Goal: Task Accomplishment & Management: Complete application form

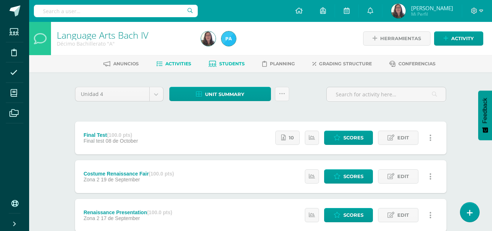
click at [231, 60] on link "Students" at bounding box center [227, 64] width 36 height 12
click at [230, 60] on link "Students" at bounding box center [227, 64] width 36 height 12
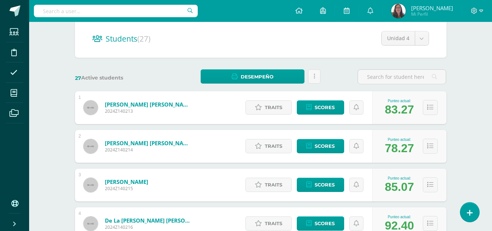
scroll to position [73, 0]
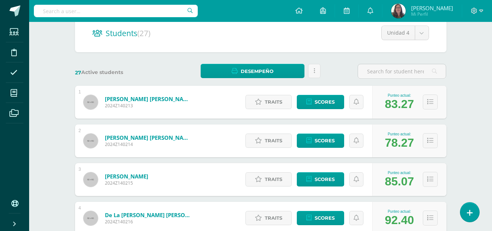
click at [140, 101] on link "Alvarado García, Bridget Andrea" at bounding box center [148, 98] width 87 height 7
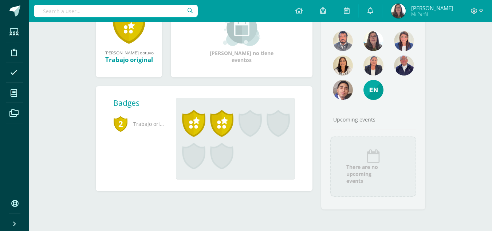
scroll to position [91, 0]
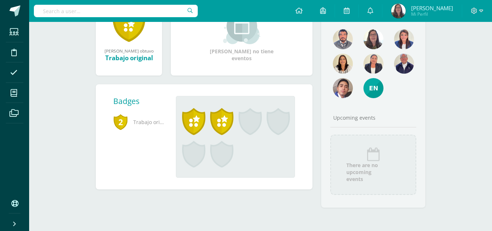
click at [230, 214] on div "Bridget Andrea ganó el logro: Trabajo original Asignado por Carmen Melgar 12 de…" at bounding box center [203, 104] width 225 height 223
click at [230, 196] on div "Badges 2 Trabajo original Bridget Andrea ganó el logro: Trabajo original Asigna…" at bounding box center [203, 141] width 225 height 114
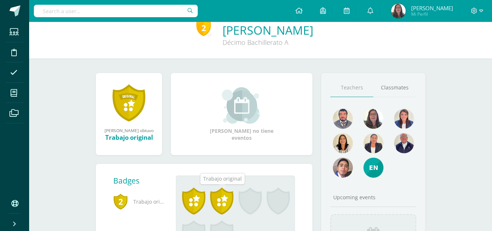
scroll to position [0, 0]
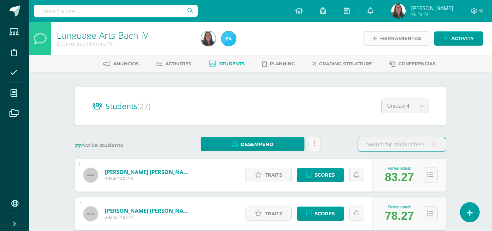
click at [387, 42] on span "Herramientas" at bounding box center [400, 38] width 41 height 13
click at [192, 62] on ul "Anuncios Activities Students Planning Grading structure Conferencias" at bounding box center [269, 64] width 463 height 12
click at [189, 62] on span "Activities" at bounding box center [178, 63] width 26 height 5
click at [162, 63] on link "Activities" at bounding box center [173, 64] width 35 height 12
click at [228, 62] on span "Students" at bounding box center [231, 63] width 25 height 5
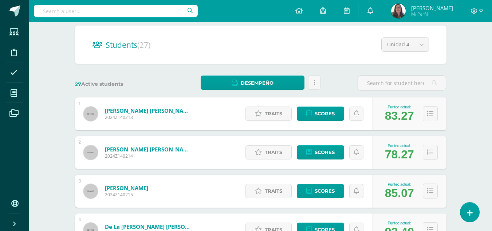
scroll to position [73, 0]
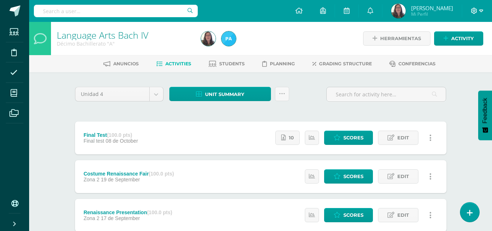
click at [483, 12] on icon at bounding box center [481, 11] width 4 height 7
click at [126, 65] on span "Anuncios" at bounding box center [125, 63] width 25 height 5
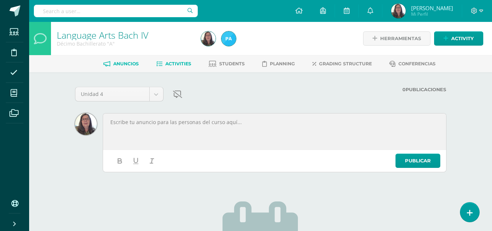
click at [160, 61] on icon at bounding box center [159, 64] width 6 height 6
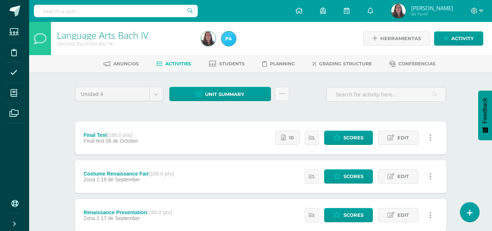
click at [184, 66] on span "Activities" at bounding box center [178, 63] width 26 height 5
click at [461, 37] on span "Activity" at bounding box center [462, 38] width 23 height 13
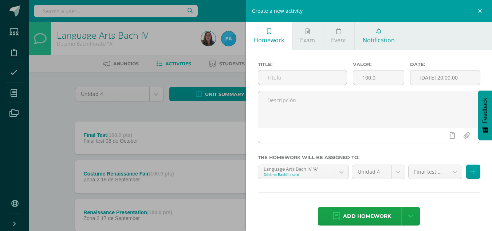
click at [385, 37] on span "Notification" at bounding box center [379, 40] width 32 height 8
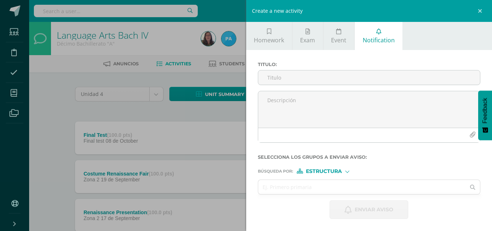
click at [333, 170] on span "Estructura" at bounding box center [324, 171] width 36 height 4
drag, startPoint x: 327, startPoint y: 186, endPoint x: 314, endPoint y: 188, distance: 13.5
click at [314, 188] on span "Persona" at bounding box center [327, 190] width 26 height 4
click at [274, 187] on input "text" at bounding box center [362, 187] width 208 height 14
click at [321, 170] on span "Persona" at bounding box center [318, 171] width 26 height 4
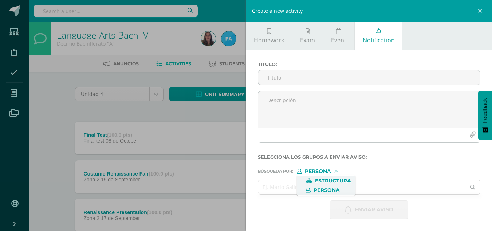
click at [324, 181] on span "Estructura" at bounding box center [333, 180] width 36 height 4
click at [317, 183] on input "text" at bounding box center [362, 187] width 208 height 14
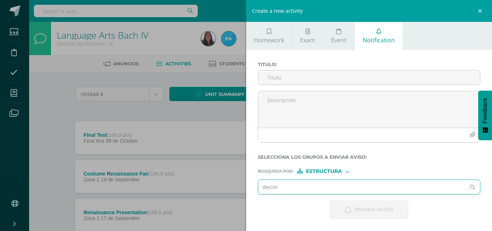
type input "decimo"
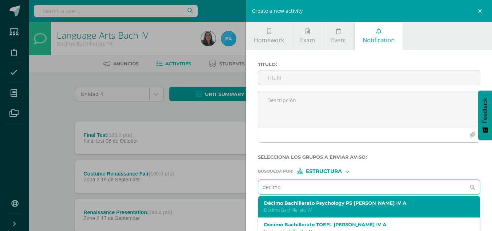
click at [385, 200] on div "Décimo Bachillerato Psychology PS Bach IV A Décimo Bachillerato 'A'" at bounding box center [369, 206] width 222 height 21
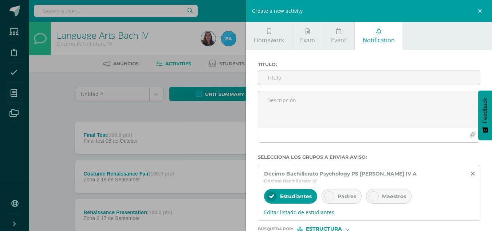
click at [349, 193] on span "Padres" at bounding box center [347, 196] width 19 height 7
click at [273, 193] on div at bounding box center [272, 196] width 10 height 10
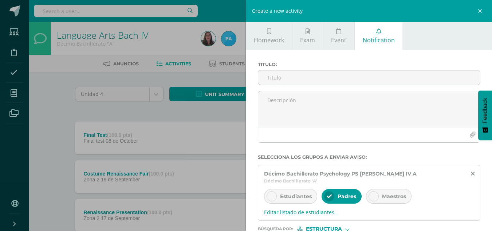
click at [275, 191] on div at bounding box center [272, 196] width 10 height 10
click at [307, 208] on span "Editar listado de estudiantes" at bounding box center [369, 211] width 211 height 7
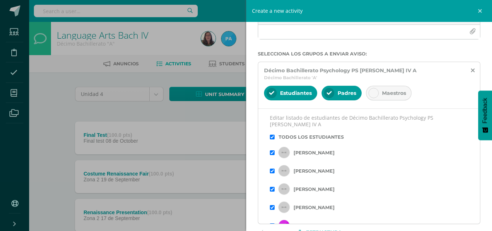
scroll to position [109, 0]
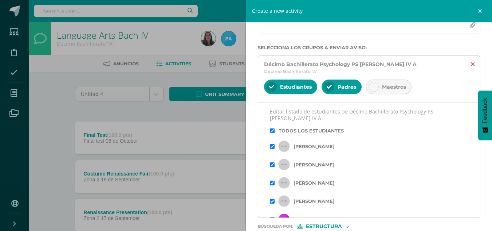
click at [471, 64] on icon at bounding box center [473, 64] width 4 height 6
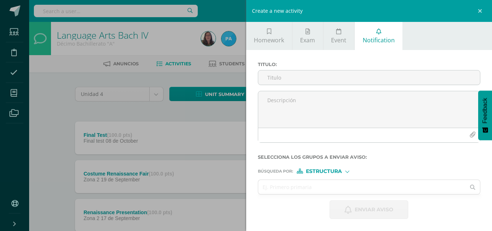
scroll to position [0, 0]
click at [331, 170] on span "Estructura" at bounding box center [324, 171] width 36 height 4
click at [331, 191] on span "Persona" at bounding box center [327, 190] width 26 height 4
click at [479, 15] on link at bounding box center [481, 11] width 22 height 22
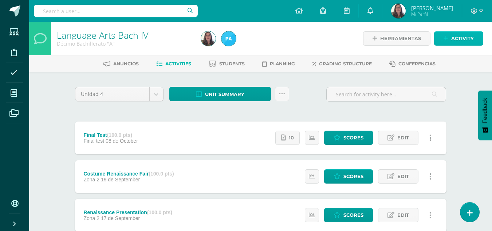
click at [465, 36] on span "Activity" at bounding box center [462, 38] width 23 height 13
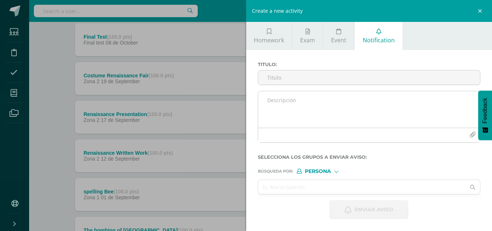
scroll to position [109, 0]
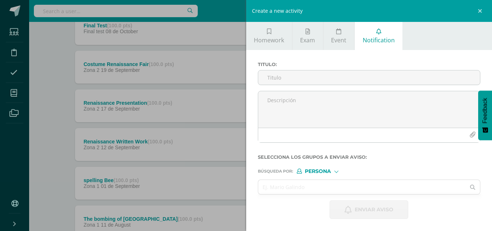
click at [318, 170] on span "Persona" at bounding box center [318, 171] width 26 height 4
click at [331, 188] on span "Persona" at bounding box center [327, 190] width 26 height 4
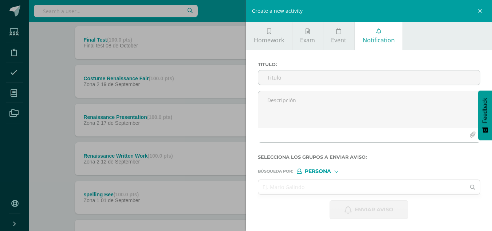
scroll to position [56, 0]
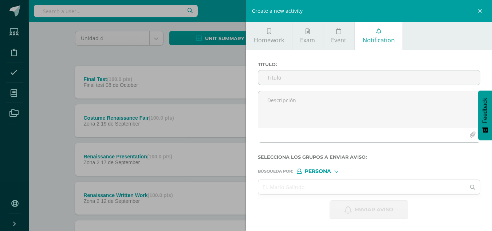
click at [313, 173] on span "Persona" at bounding box center [318, 171] width 26 height 4
click at [314, 181] on label "Estructura" at bounding box center [326, 180] width 50 height 5
click at [330, 172] on span "Estructura" at bounding box center [324, 171] width 36 height 4
click at [320, 186] on span "Persona" at bounding box center [326, 189] width 59 height 9
click at [333, 170] on div "Persona" at bounding box center [324, 170] width 55 height 5
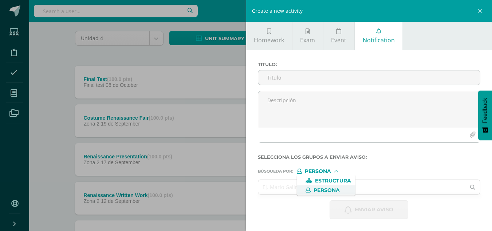
click at [327, 188] on span "Persona" at bounding box center [327, 190] width 26 height 4
click at [337, 171] on div at bounding box center [336, 171] width 4 height 4
click at [376, 160] on form "Titulo : Selecciona los grupos a enviar aviso : Búsqueda por : Persona Estructu…" at bounding box center [369, 140] width 223 height 157
click at [324, 172] on span "Persona" at bounding box center [318, 171] width 26 height 4
click at [335, 182] on span "Estructura" at bounding box center [333, 180] width 36 height 4
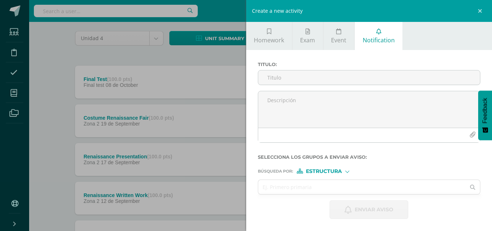
click at [347, 170] on div at bounding box center [347, 171] width 4 height 4
click at [340, 182] on span "Estructura" at bounding box center [333, 180] width 36 height 4
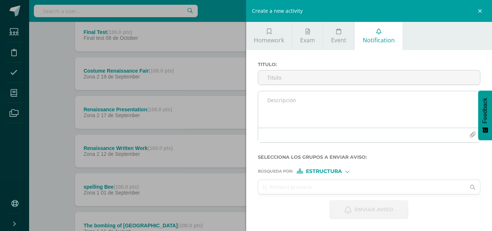
scroll to position [165, 0]
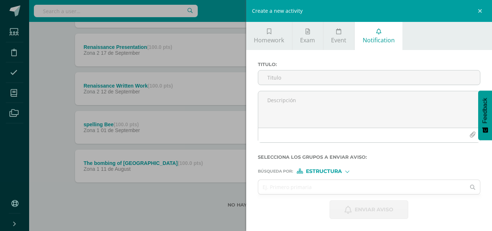
click at [122, 205] on div "Create a new activity Homework Exam Event Notification Title: Valor: 100.0 Date…" at bounding box center [246, 115] width 492 height 231
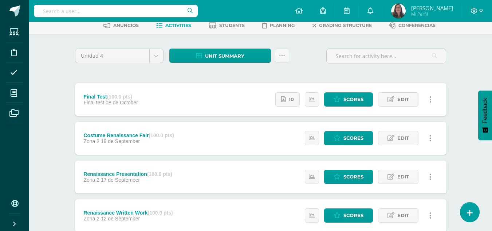
scroll to position [0, 0]
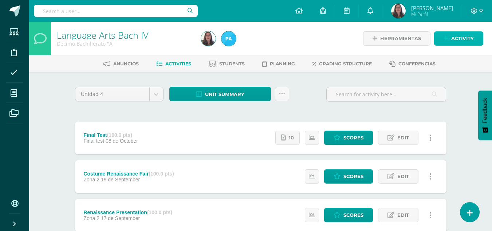
click at [457, 43] on span "Activity" at bounding box center [462, 38] width 23 height 13
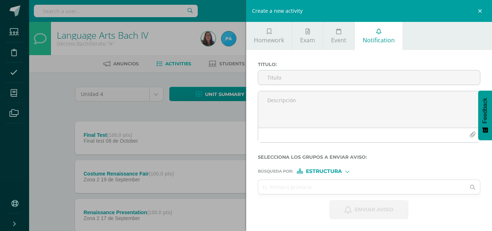
click at [346, 172] on div at bounding box center [347, 170] width 3 height 3
click at [327, 189] on span "Persona" at bounding box center [327, 190] width 26 height 4
click at [325, 191] on input "text" at bounding box center [362, 187] width 208 height 14
click at [342, 177] on form "Titulo : Selecciona los grupos a enviar aviso : Búsqueda por : Persona Estructu…" at bounding box center [369, 140] width 223 height 157
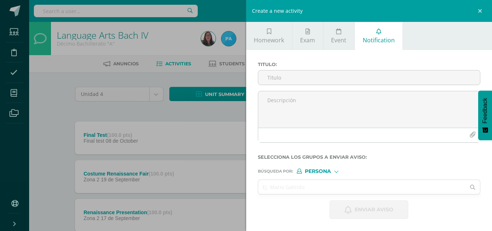
click at [335, 172] on div at bounding box center [336, 170] width 3 height 3
click at [320, 192] on span "Persona" at bounding box center [327, 190] width 26 height 4
click at [296, 192] on input "text" at bounding box center [362, 187] width 208 height 14
type input "3ro Básico"
click at [476, 186] on icon at bounding box center [472, 186] width 15 height 5
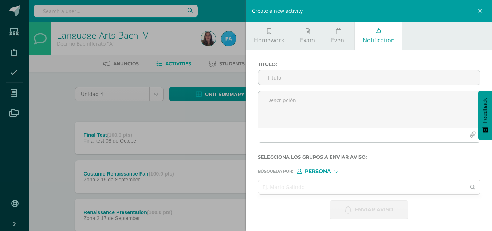
click at [337, 169] on div at bounding box center [336, 171] width 4 height 4
drag, startPoint x: 334, startPoint y: 182, endPoint x: 336, endPoint y: 179, distance: 4.1
click at [334, 182] on span "Estructura" at bounding box center [333, 180] width 36 height 4
click at [352, 187] on input "text" at bounding box center [362, 187] width 208 height 14
click at [473, 189] on div "3ro Basico" at bounding box center [369, 187] width 222 height 14
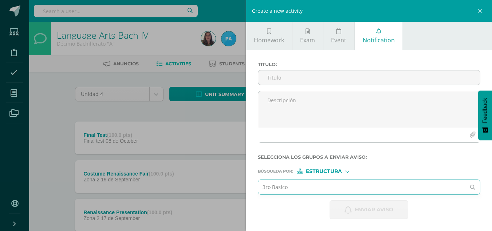
click at [302, 186] on input "3ro Basico" at bounding box center [362, 187] width 208 height 14
type input "3"
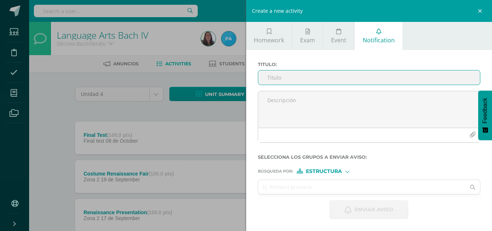
click at [326, 79] on input "Titulo :" at bounding box center [369, 77] width 222 height 14
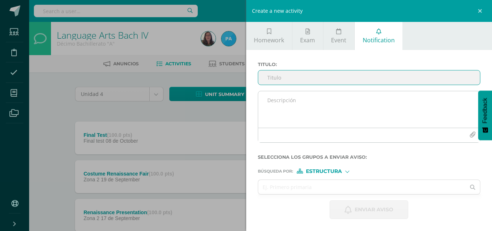
click at [317, 113] on textarea at bounding box center [369, 109] width 222 height 36
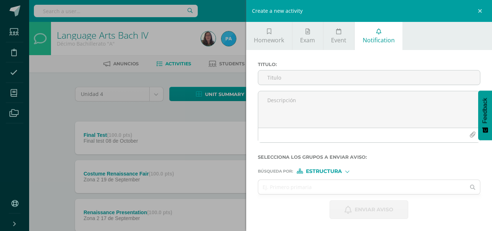
click at [318, 170] on span "Estructura" at bounding box center [324, 171] width 36 height 4
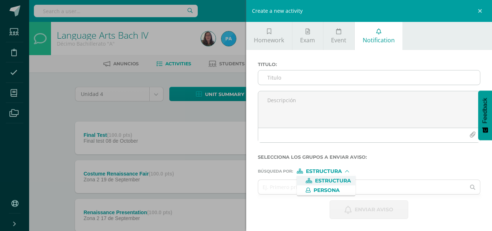
click at [309, 80] on input "Titulo :" at bounding box center [369, 77] width 222 height 14
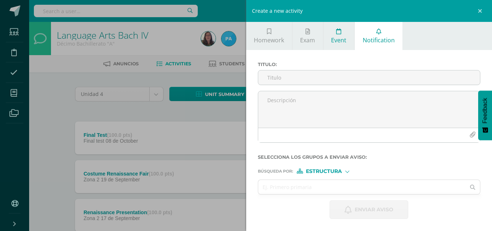
click at [346, 45] on link "Event" at bounding box center [338, 36] width 31 height 28
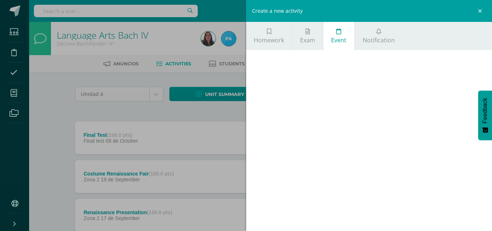
scroll to position [12, 0]
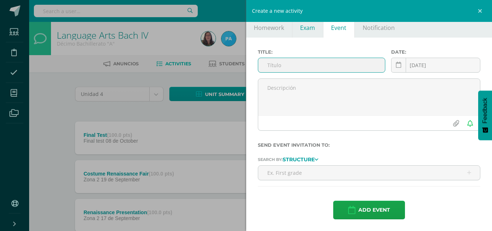
click at [310, 32] on link "Exam" at bounding box center [307, 23] width 31 height 28
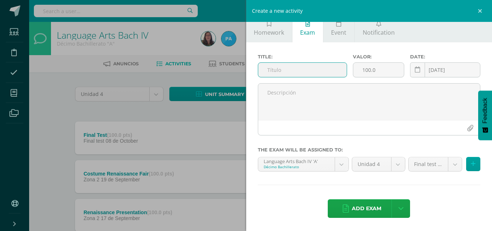
scroll to position [8, 0]
click at [375, 30] on span "Notification" at bounding box center [379, 32] width 32 height 8
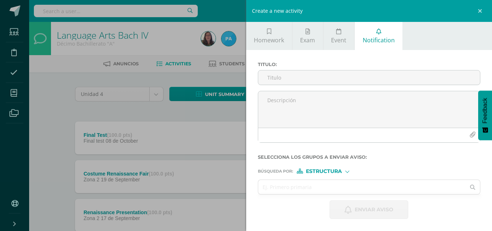
click at [328, 170] on span "Estructura" at bounding box center [324, 171] width 36 height 4
click at [358, 185] on input "text" at bounding box center [362, 187] width 208 height 14
click at [44, 116] on div "Create a new activity Homework Exam Event Notification Title: Valor: 100.0 Date…" at bounding box center [246, 115] width 492 height 231
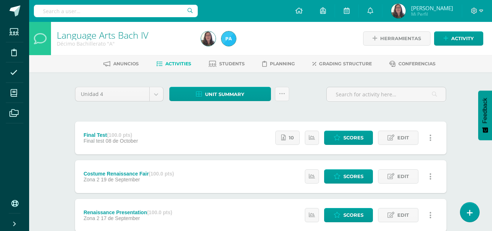
click at [245, 65] on ul "Anuncios Activities Students Planning Grading structure Conferencias" at bounding box center [269, 64] width 463 height 12
click at [237, 63] on span "Students" at bounding box center [231, 63] width 25 height 5
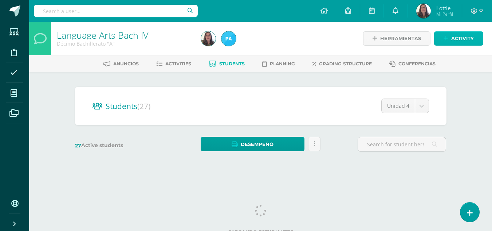
click at [470, 36] on span "Activity" at bounding box center [462, 38] width 23 height 13
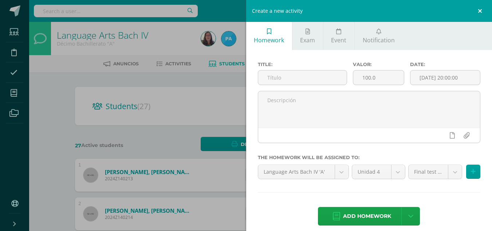
click at [479, 9] on link at bounding box center [481, 11] width 22 height 22
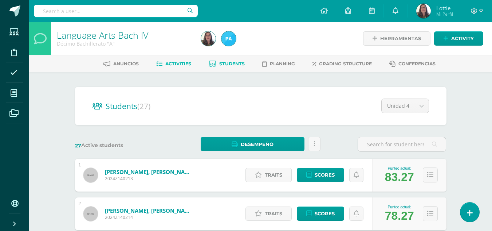
click at [176, 64] on span "Activities" at bounding box center [178, 63] width 26 height 5
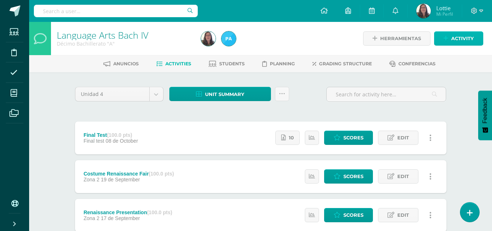
click at [463, 40] on span "Activity" at bounding box center [462, 38] width 23 height 13
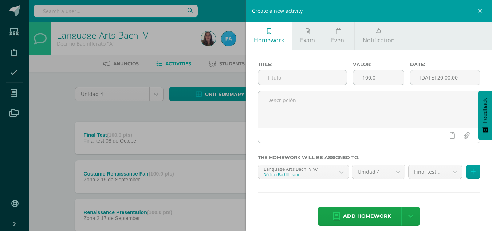
click at [48, 88] on div "Create a new activity Homework Exam Event Notification Title: Valor: 100.0 Date…" at bounding box center [246, 115] width 492 height 231
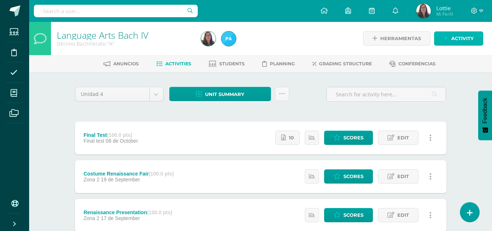
click at [449, 40] on link "Activity" at bounding box center [458, 38] width 49 height 14
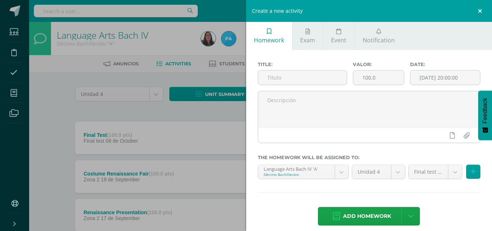
click at [487, 13] on link at bounding box center [481, 11] width 22 height 22
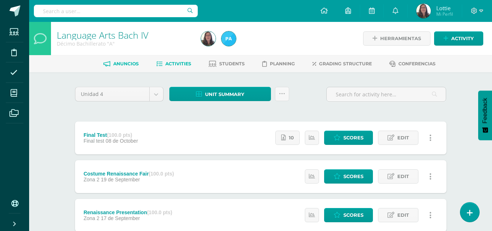
click at [135, 67] on link "Anuncios" at bounding box center [120, 64] width 35 height 12
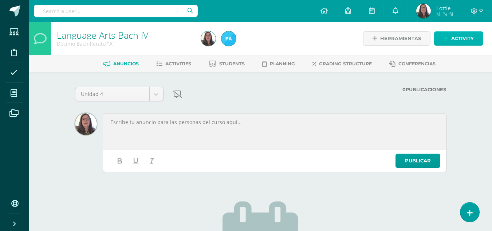
click at [467, 36] on span "Activity" at bounding box center [462, 38] width 23 height 13
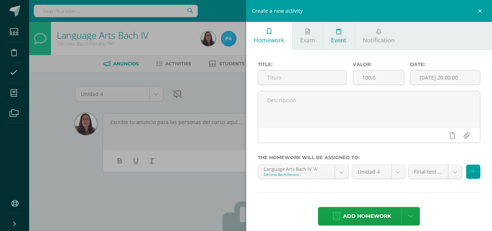
click at [342, 40] on span "Event" at bounding box center [338, 40] width 15 height 8
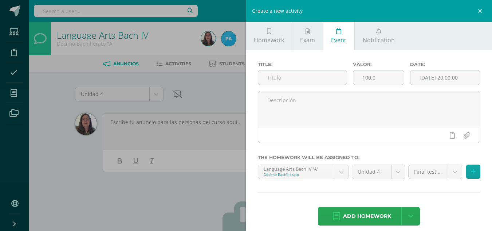
scroll to position [12, 0]
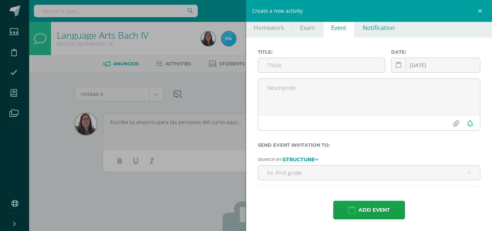
click at [373, 28] on span "Notification" at bounding box center [379, 28] width 32 height 8
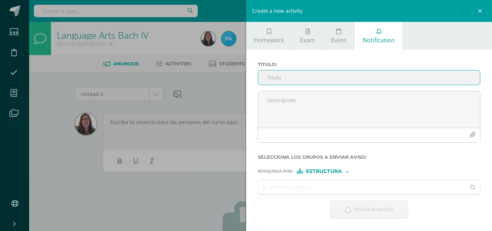
click at [349, 170] on div at bounding box center [347, 171] width 4 height 4
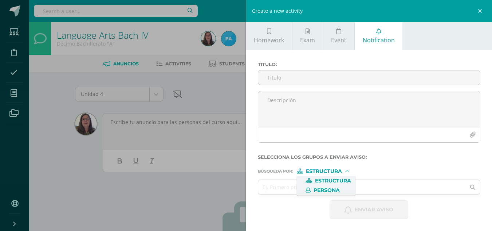
click at [334, 189] on span "Persona" at bounding box center [327, 190] width 26 height 4
click at [334, 189] on input "text" at bounding box center [362, 187] width 208 height 14
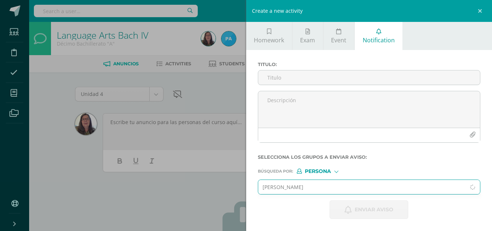
type input "[PERSON_NAME]"
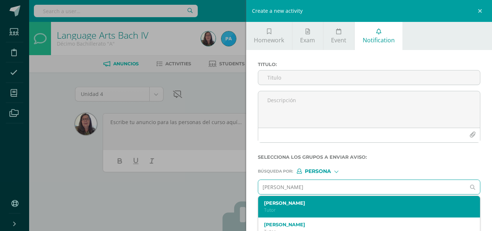
click at [317, 206] on div "[PERSON_NAME]" at bounding box center [364, 206] width 201 height 13
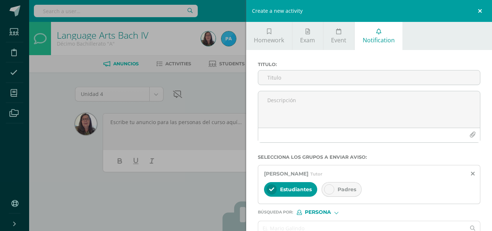
click at [480, 9] on link at bounding box center [481, 11] width 22 height 22
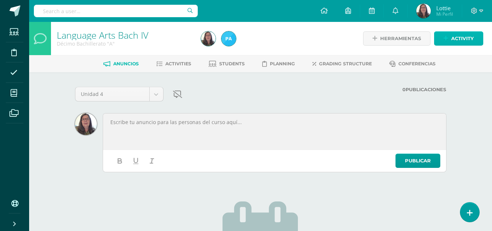
click at [462, 36] on span "Activity" at bounding box center [462, 38] width 23 height 13
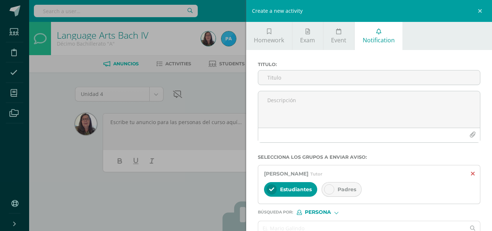
click at [471, 174] on icon at bounding box center [473, 173] width 4 height 6
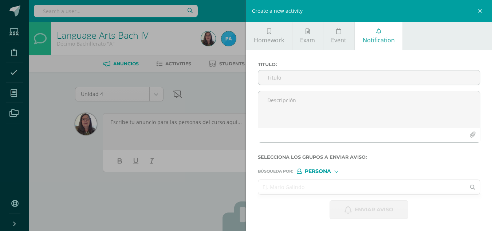
click at [281, 187] on input "text" at bounding box center [362, 187] width 208 height 14
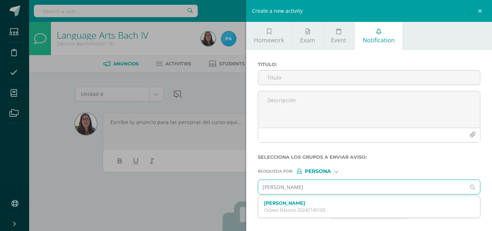
type input "[PERSON_NAME]"
click at [472, 187] on icon at bounding box center [472, 186] width 15 height 5
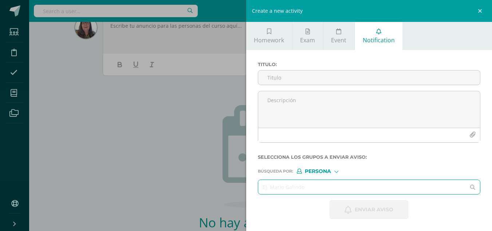
scroll to position [109, 0]
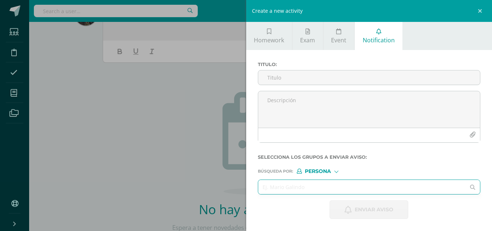
click at [325, 190] on input "text" at bounding box center [362, 187] width 208 height 14
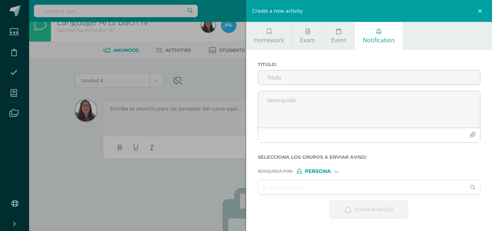
scroll to position [0, 0]
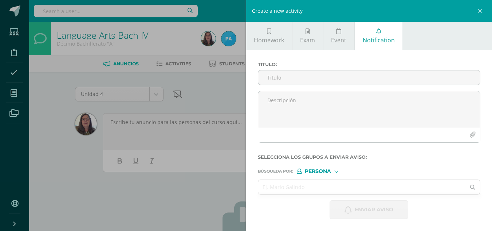
click at [331, 170] on span "Persona" at bounding box center [318, 171] width 26 height 4
click at [330, 190] on span "Persona" at bounding box center [327, 190] width 26 height 4
click at [330, 190] on input "text" at bounding box center [362, 187] width 208 height 14
type input "J"
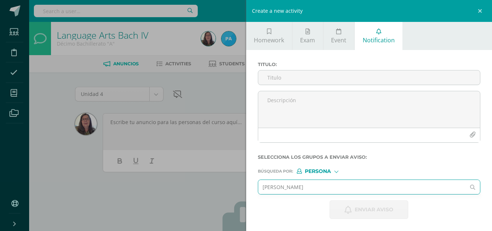
type input "[PERSON_NAME]"
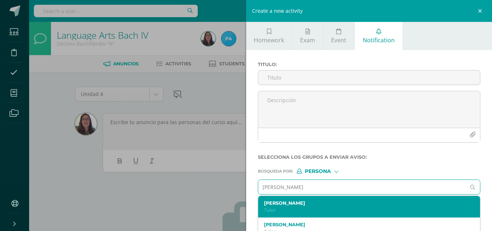
click at [283, 203] on label "[PERSON_NAME]" at bounding box center [364, 202] width 201 height 5
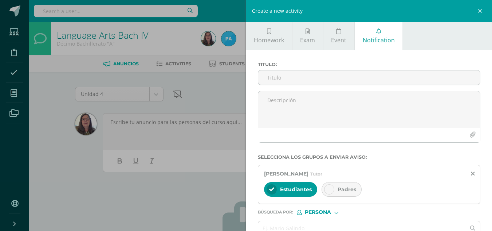
click at [331, 193] on div at bounding box center [329, 189] width 10 height 10
click at [482, 9] on link at bounding box center [481, 11] width 22 height 22
